Goal: Transaction & Acquisition: Purchase product/service

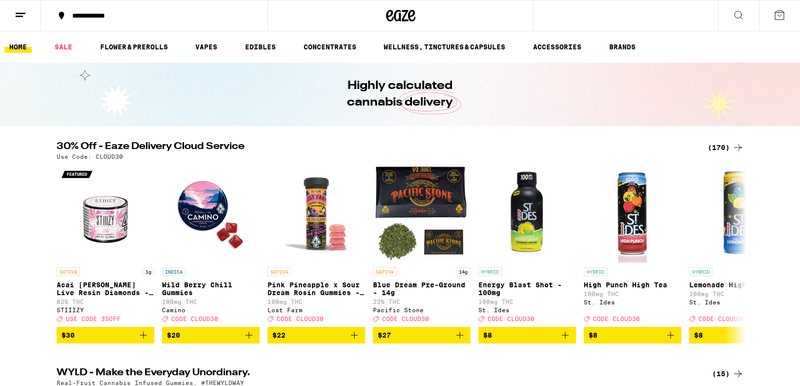
click at [743, 150] on icon at bounding box center [738, 148] width 12 height 12
